Goal: Find specific page/section: Find specific page/section

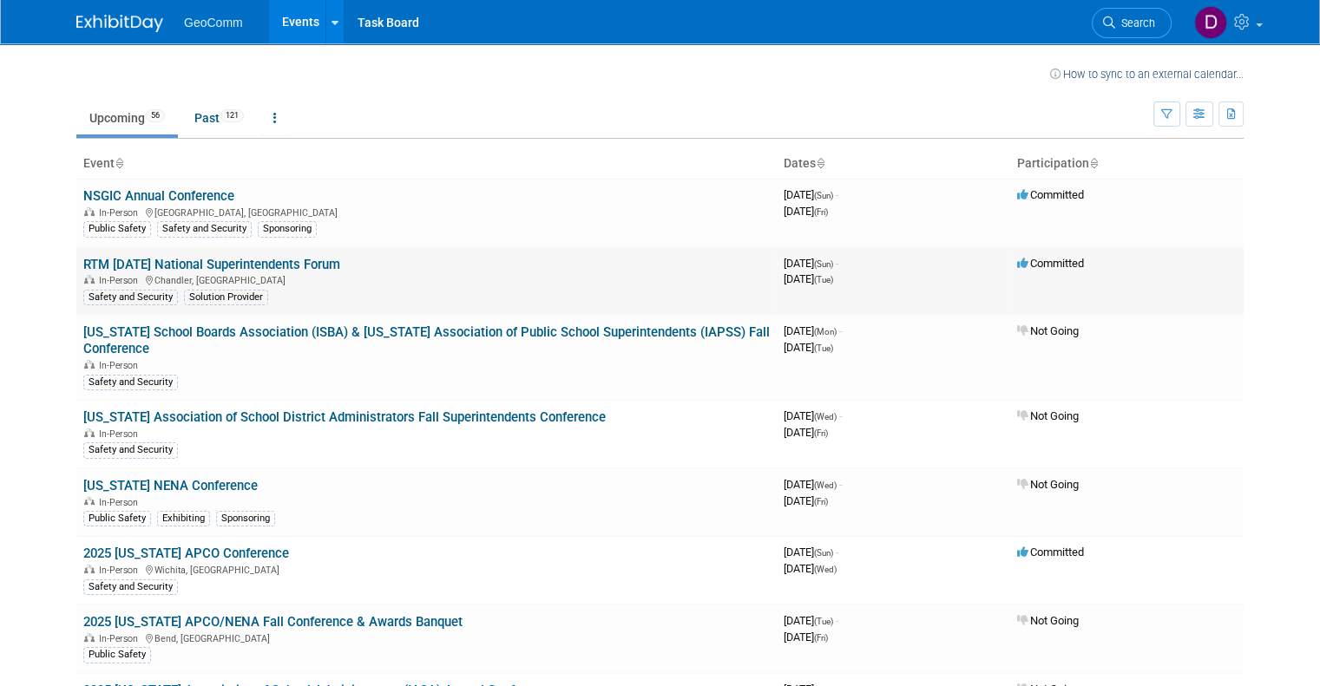
click at [251, 260] on link "RTM [DATE] National Superintendents Forum" at bounding box center [211, 265] width 257 height 16
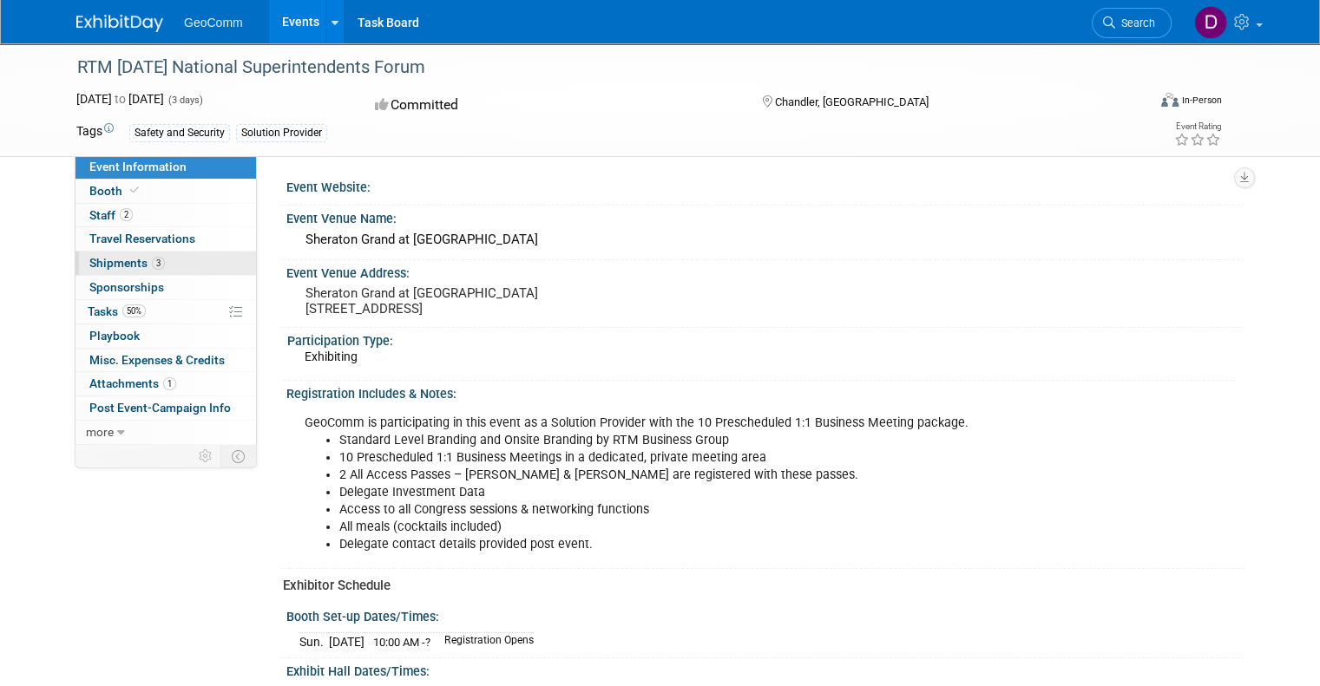
click at [124, 260] on span "Shipments 3" at bounding box center [126, 263] width 75 height 14
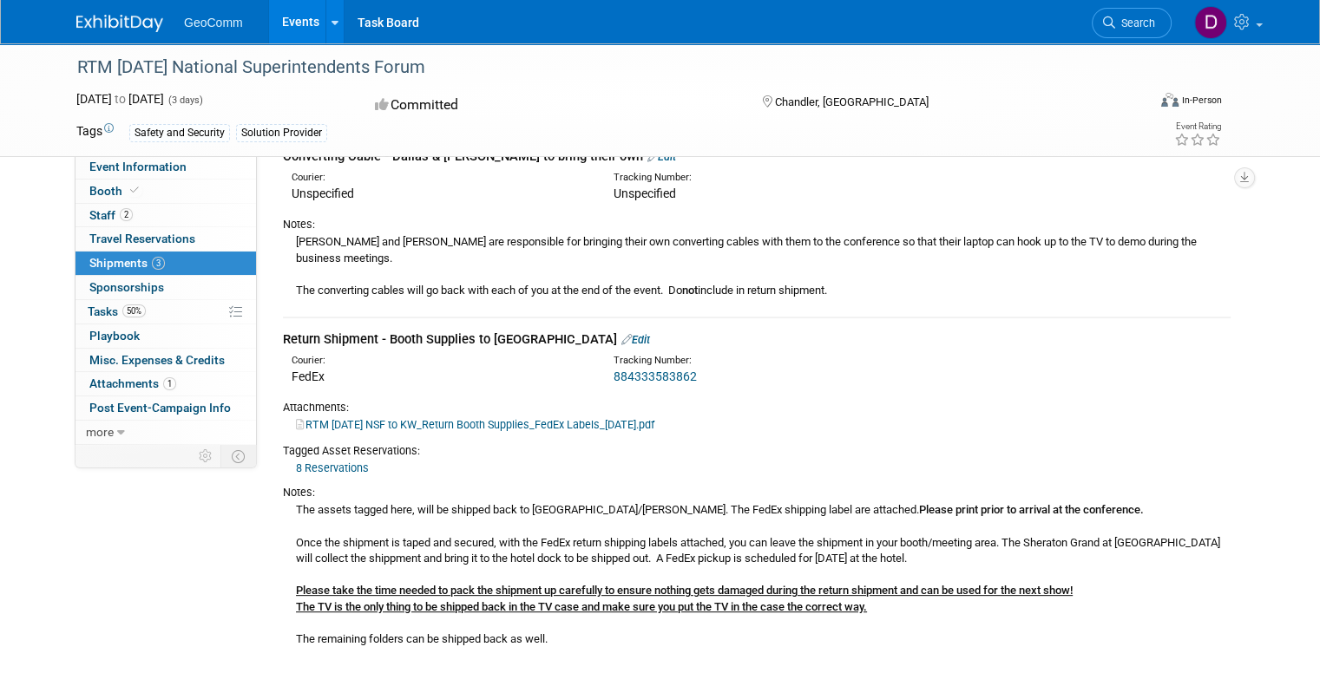
scroll to position [475, 0]
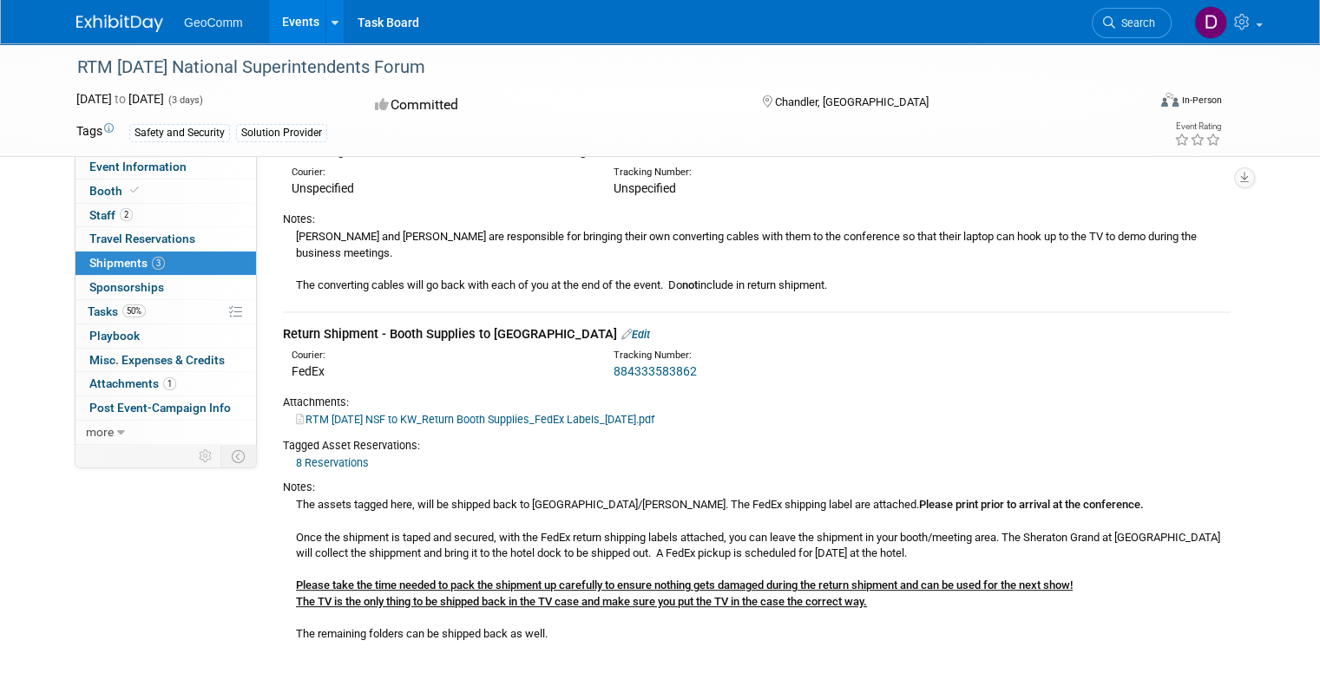
click at [483, 413] on link "RTM [DATE] NSF to KW_Return Booth Supplies_FedEx Labels_[DATE].pdf" at bounding box center [475, 419] width 358 height 13
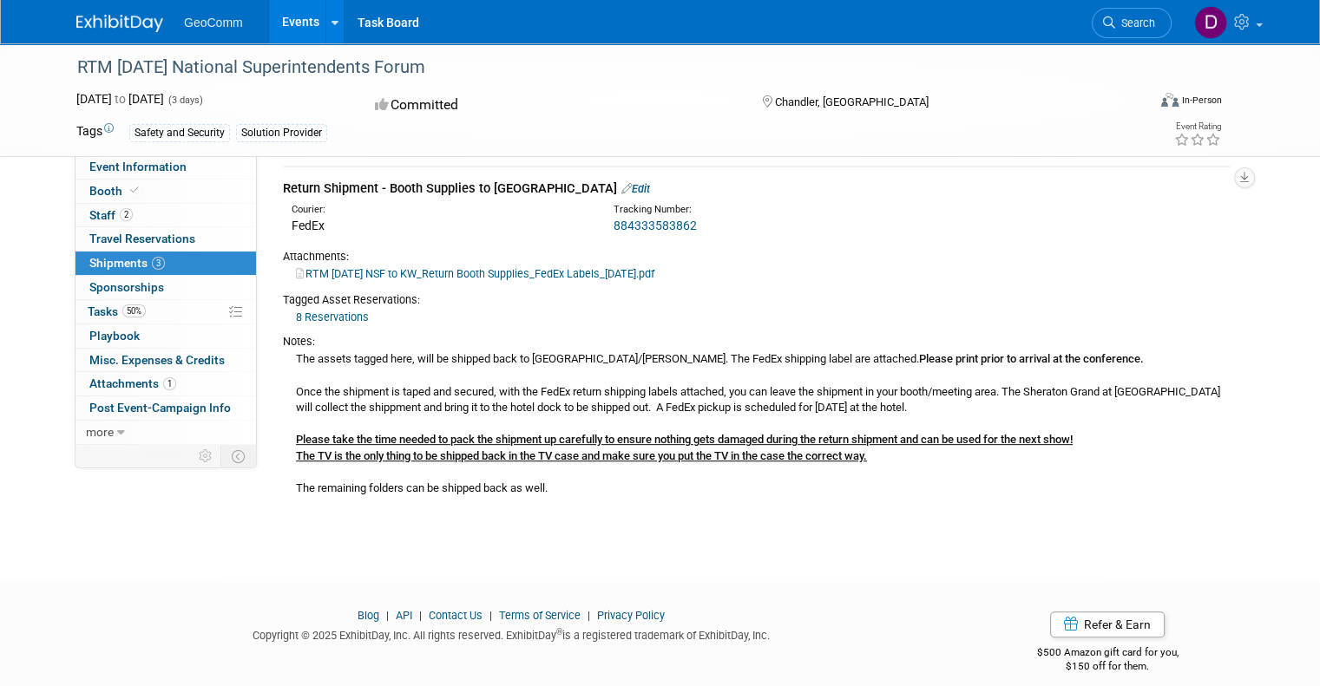
scroll to position [0, 0]
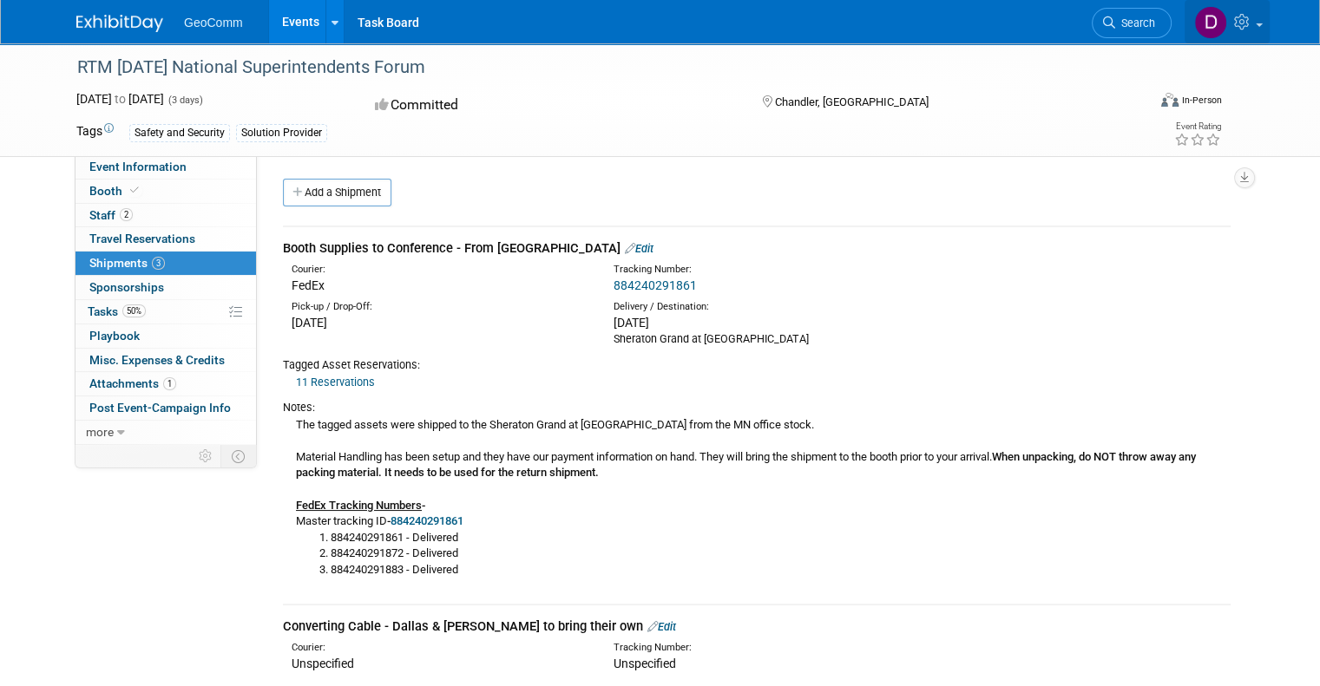
click at [1248, 18] on icon at bounding box center [1244, 22] width 20 height 16
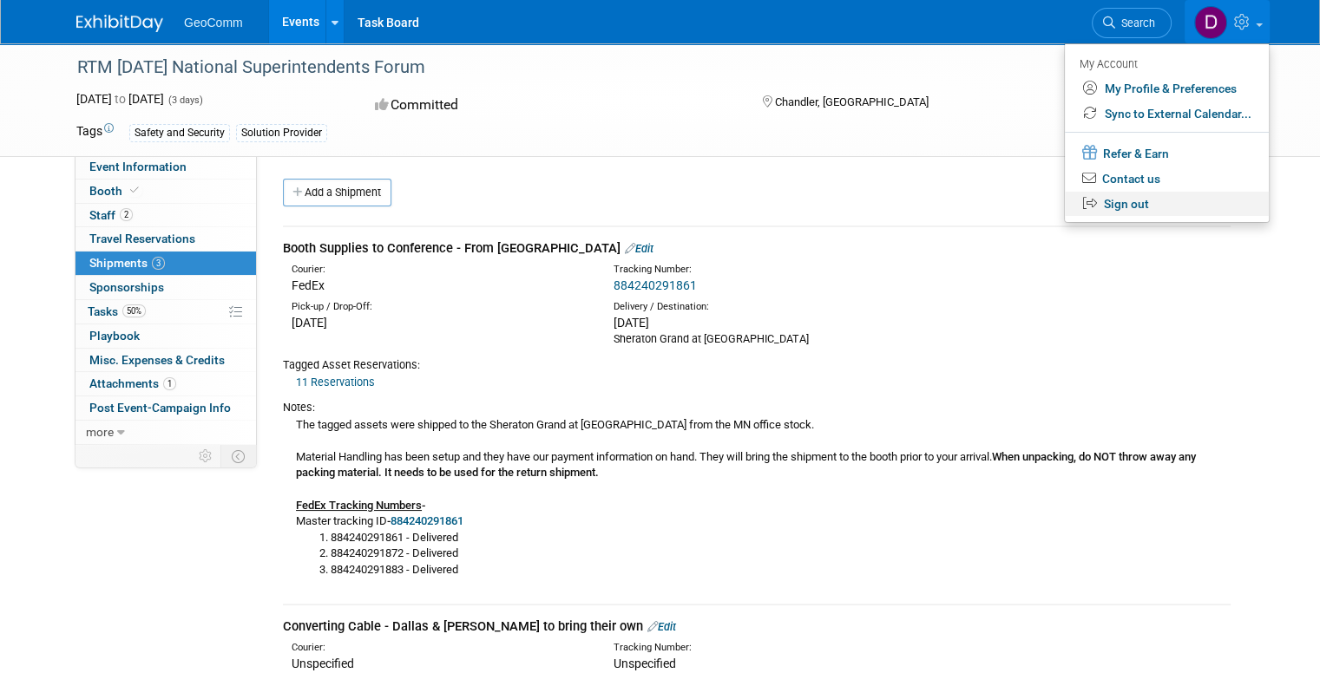
click at [1157, 210] on link "Sign out" at bounding box center [1166, 204] width 204 height 25
